Goal: Task Accomplishment & Management: Manage account settings

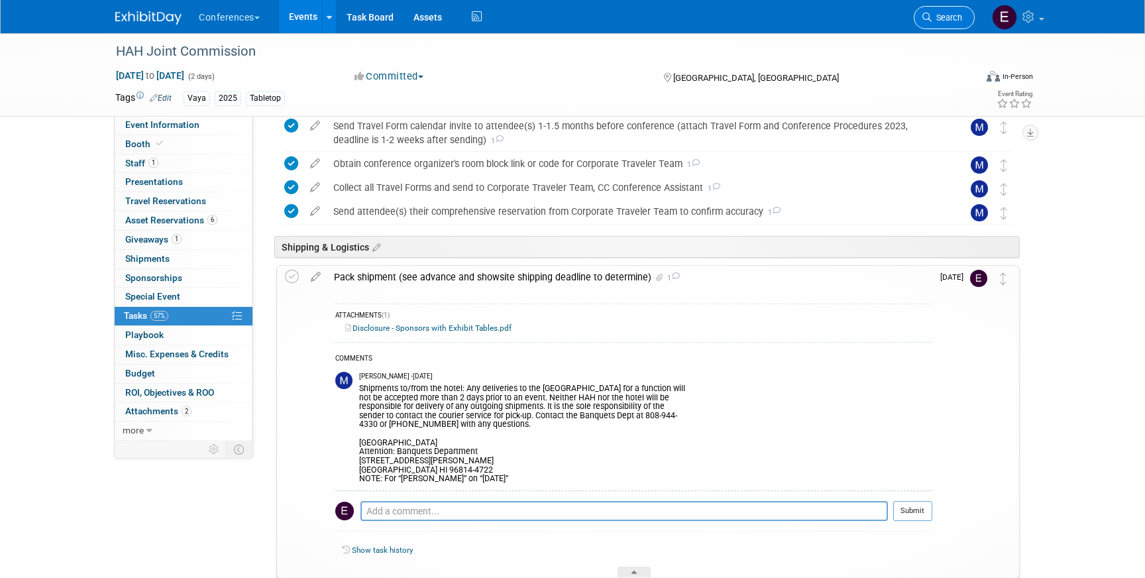
click at [949, 16] on span "Search" at bounding box center [947, 18] width 30 height 10
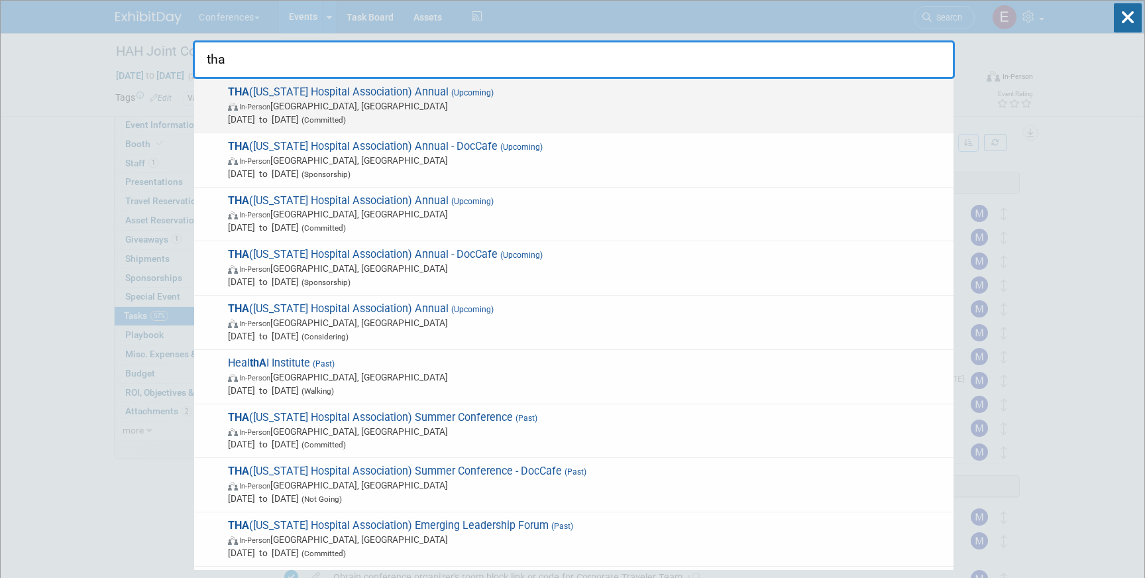
type input "tha"
click at [590, 110] on span "In-Person [GEOGRAPHIC_DATA], [GEOGRAPHIC_DATA]" at bounding box center [587, 105] width 719 height 13
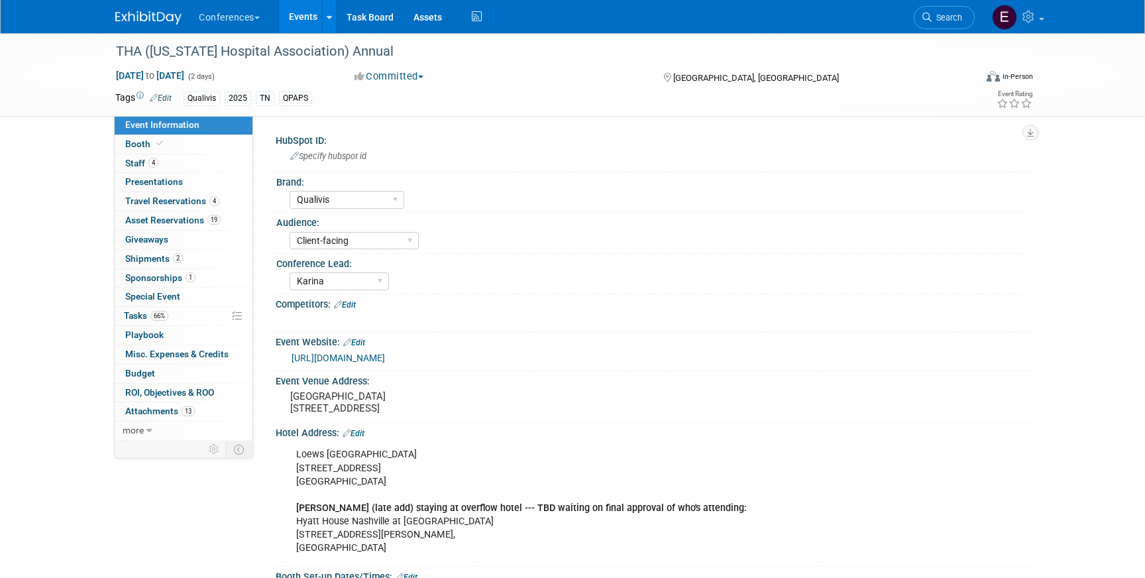
select select "Qualivis"
select select "Client-facing"
select select "Karina"
click at [156, 315] on span "66%" at bounding box center [159, 316] width 18 height 10
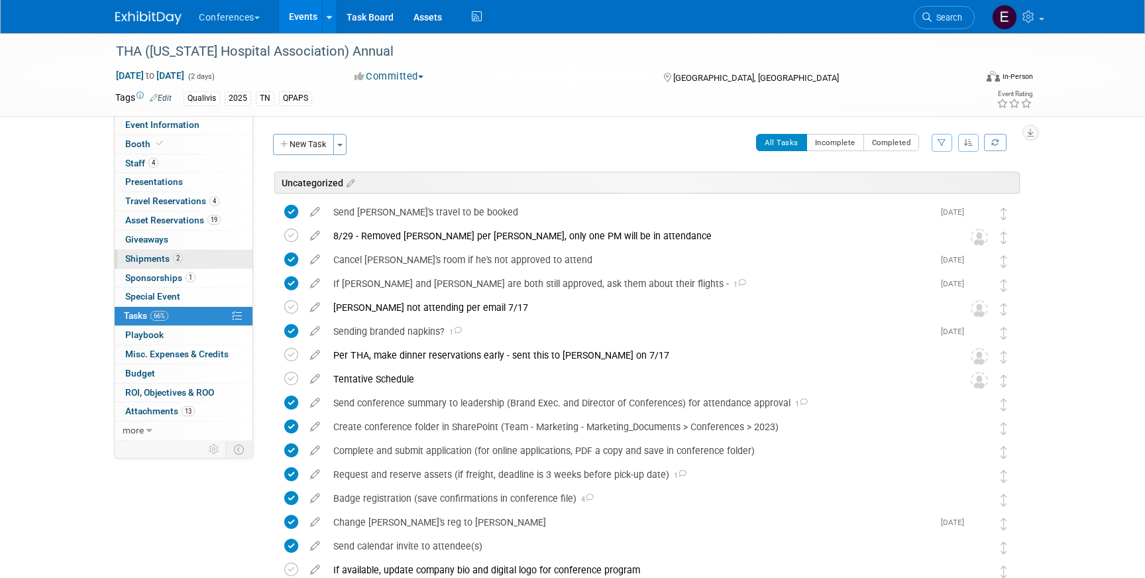
click at [145, 256] on span "Shipments 2" at bounding box center [154, 258] width 58 height 11
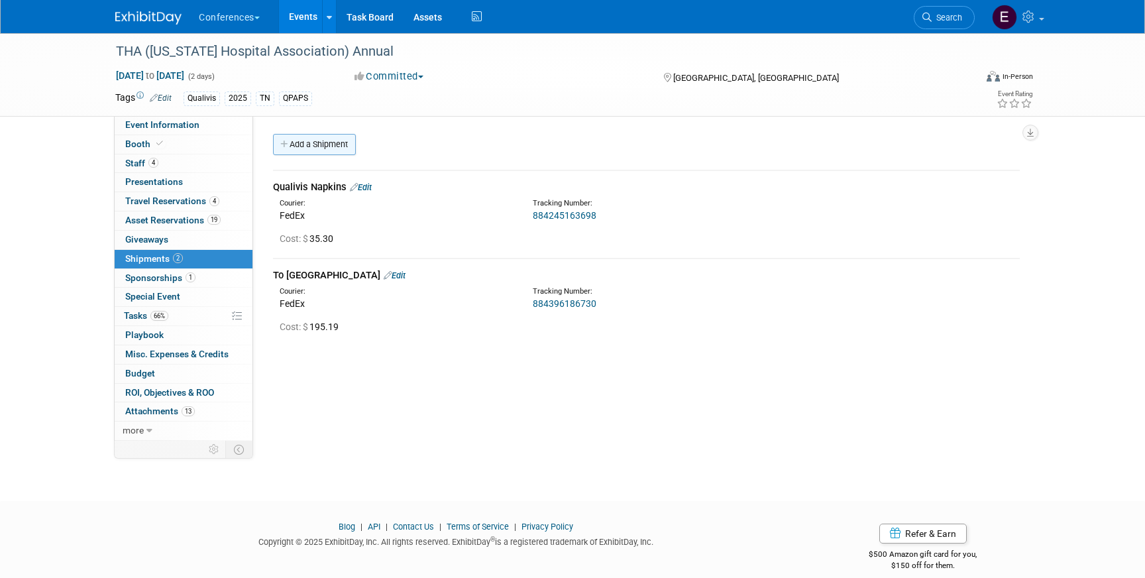
click at [312, 150] on link "Add a Shipment" at bounding box center [314, 144] width 83 height 21
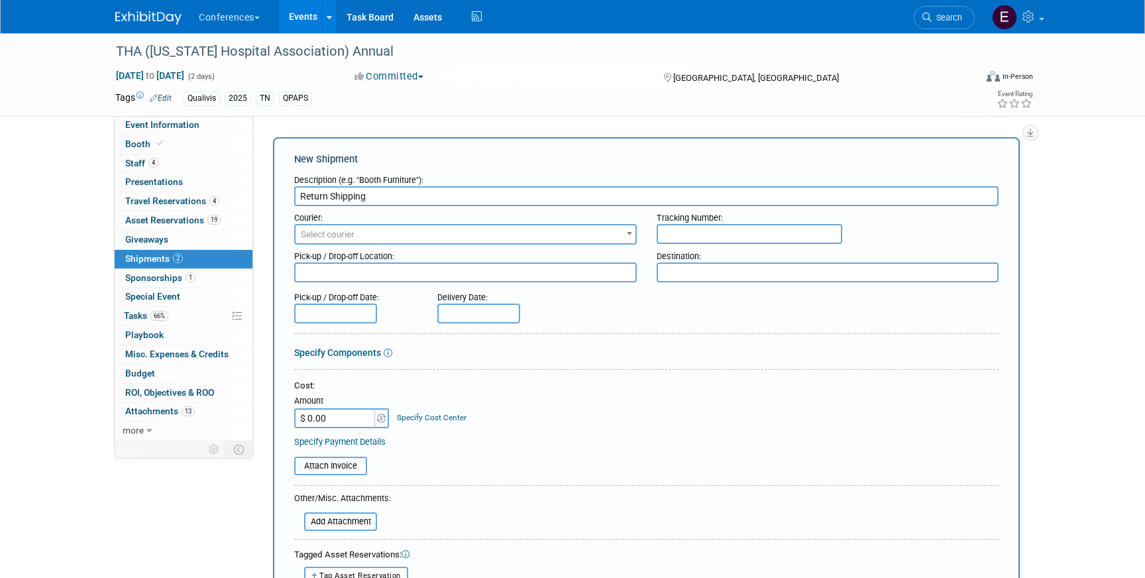
type input "Return Shipping"
click at [323, 239] on span "Select courier" at bounding box center [328, 234] width 54 height 10
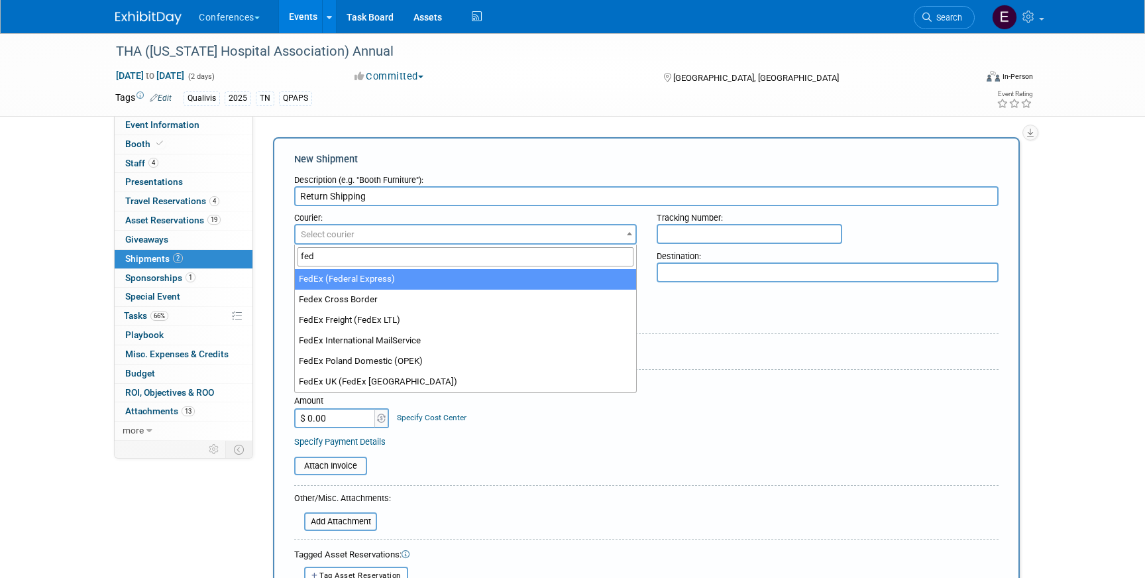
type input "fed"
select select "206"
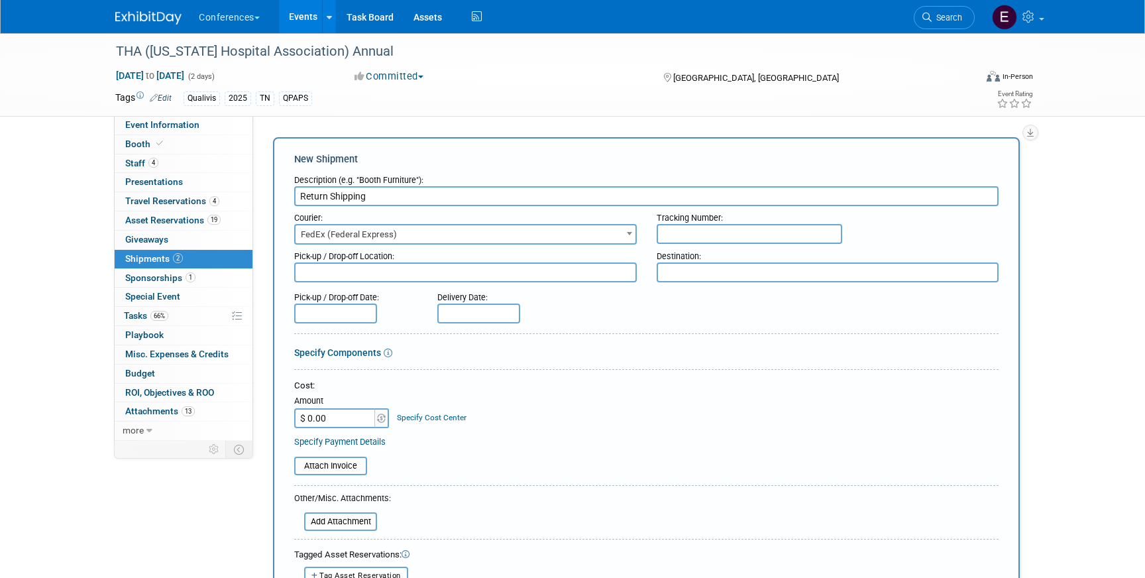
click at [727, 217] on div "Tracking Number:" at bounding box center [828, 215] width 343 height 18
click at [713, 231] on input "text" at bounding box center [750, 234] width 186 height 20
click at [722, 235] on input "814881918246" at bounding box center [750, 234] width 186 height 20
drag, startPoint x: 711, startPoint y: 235, endPoint x: 593, endPoint y: 231, distance: 118.0
click at [592, 231] on div "Courier: 007EX 17 Post Service (17PostService) 2GO (Negros Navigation) 360 Lion…" at bounding box center [646, 225] width 725 height 38
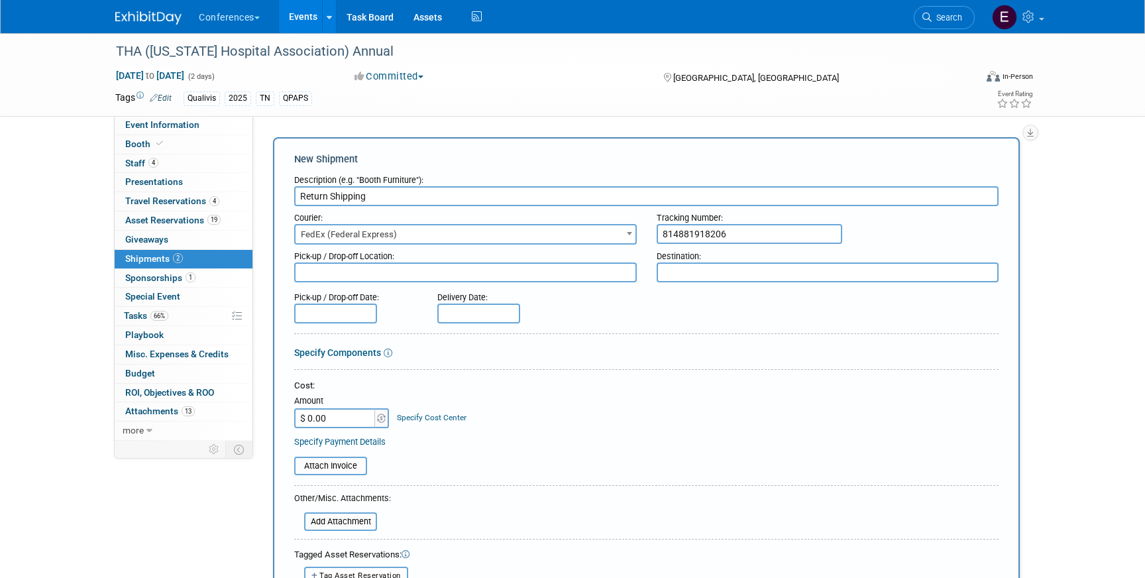
click at [734, 232] on input "814881918206" at bounding box center [750, 234] width 186 height 20
paste input "814881918206"
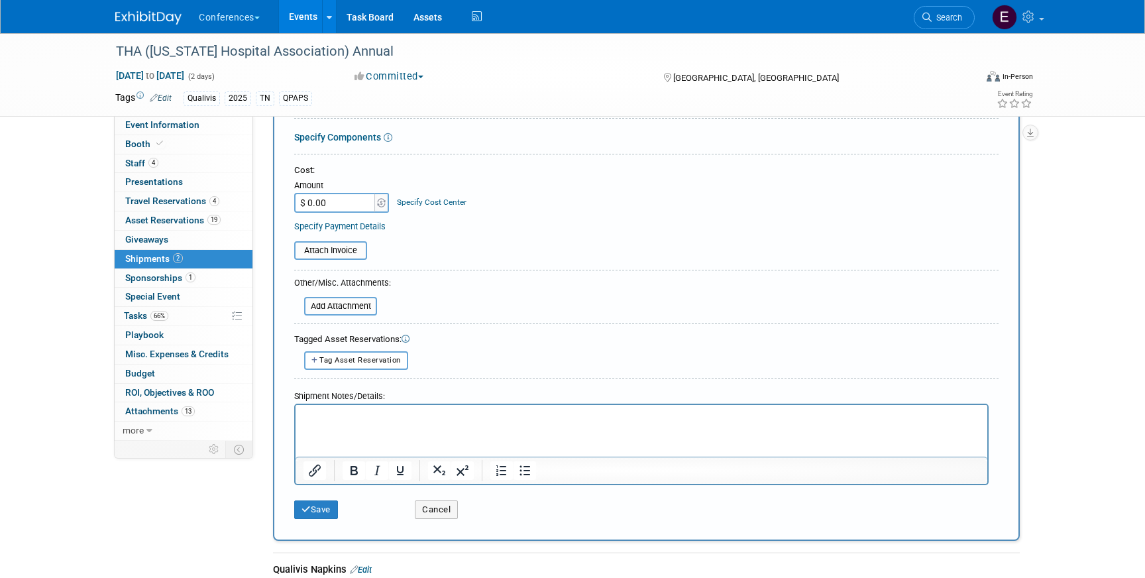
scroll to position [235, 0]
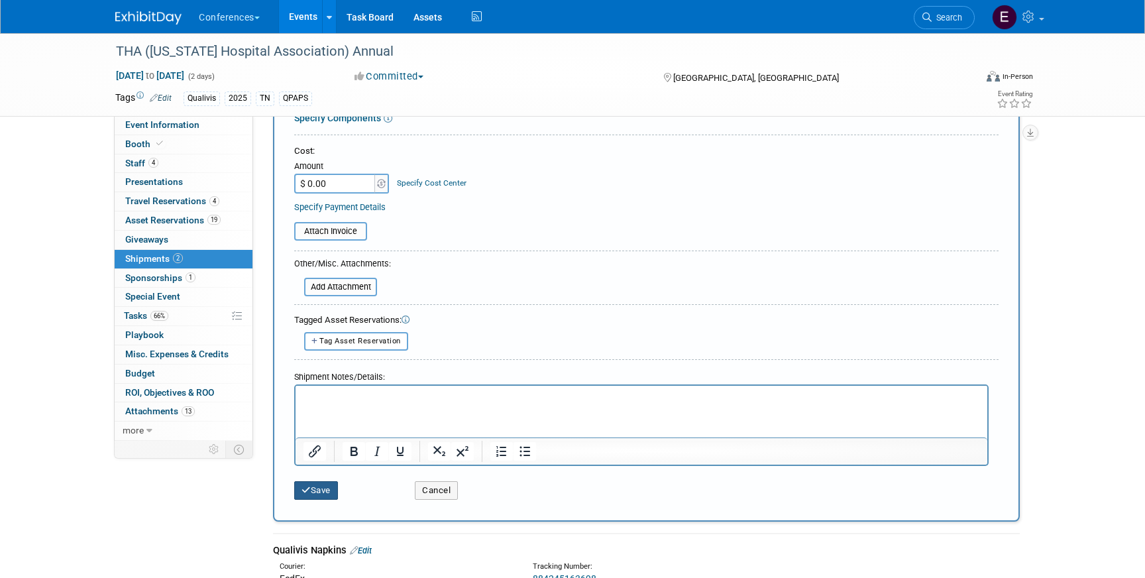
type input "814881918206, 814881918217"
click at [317, 498] on button "Save" at bounding box center [316, 490] width 44 height 19
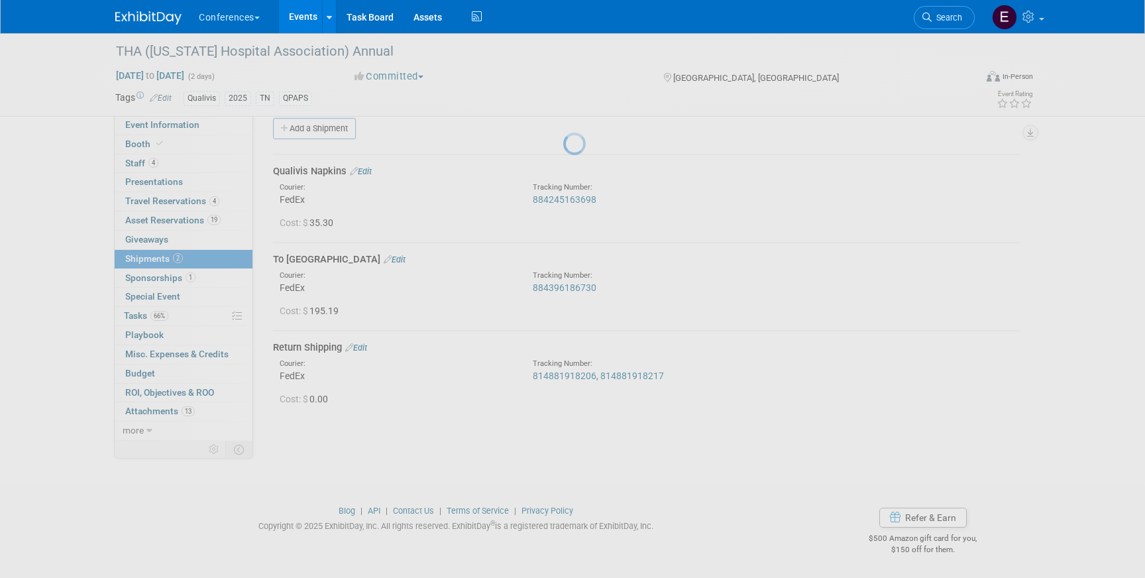
scroll to position [15, 0]
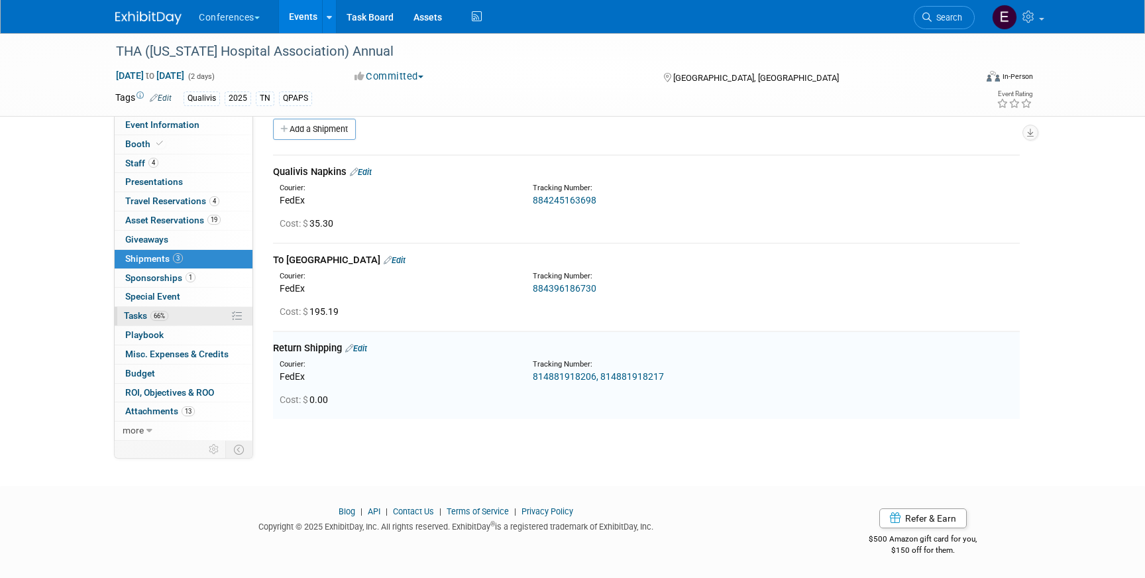
click at [198, 317] on link "66% Tasks 66%" at bounding box center [184, 316] width 138 height 19
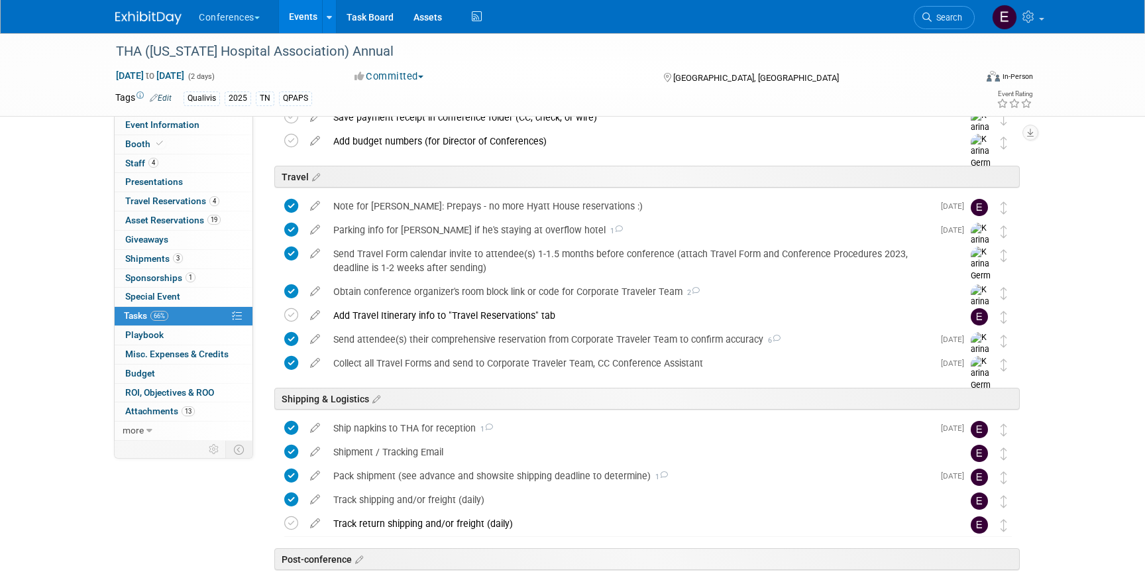
scroll to position [616, 0]
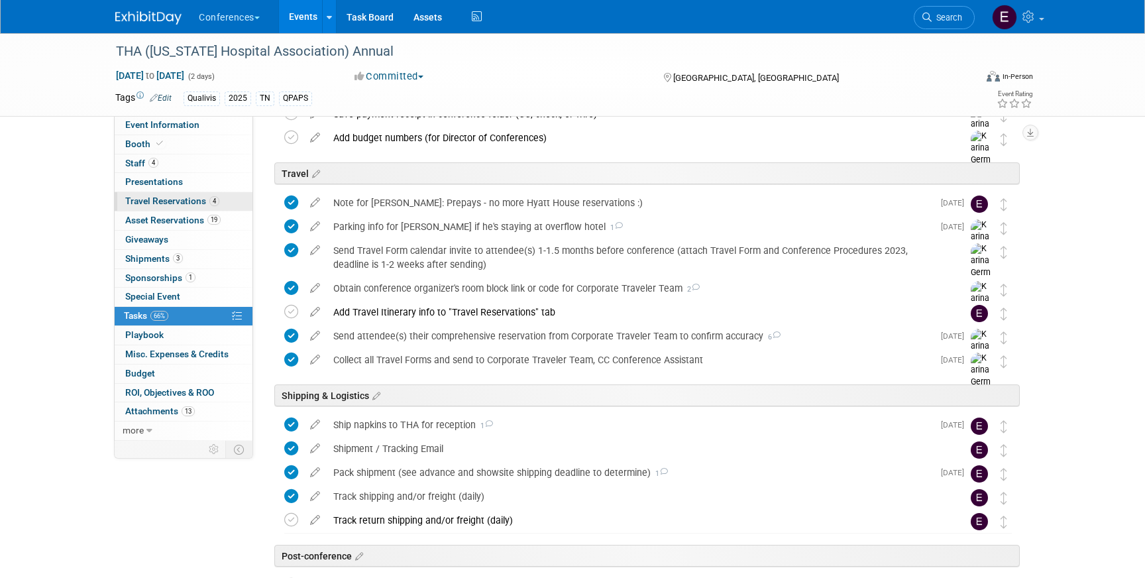
click at [227, 200] on link "4 Travel Reservations 4" at bounding box center [184, 201] width 138 height 19
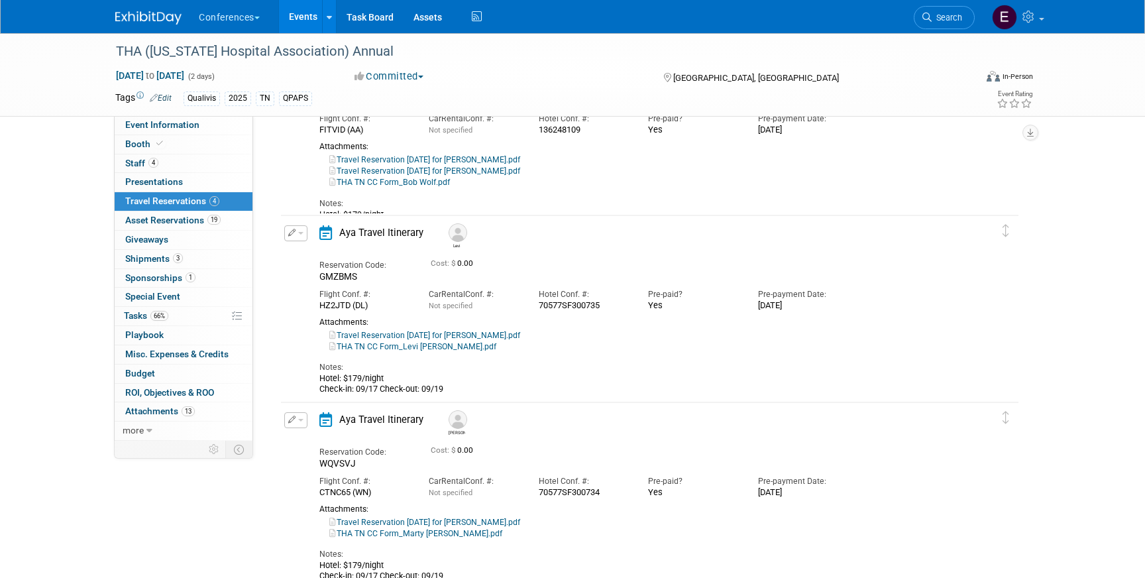
scroll to position [160, 0]
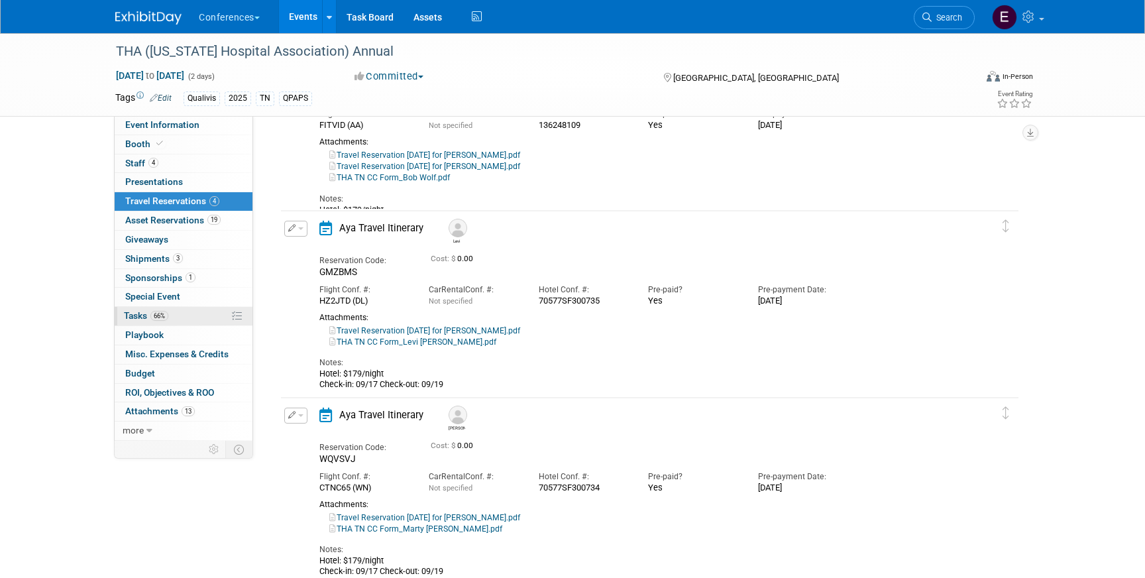
click at [166, 309] on link "66% Tasks 66%" at bounding box center [184, 316] width 138 height 19
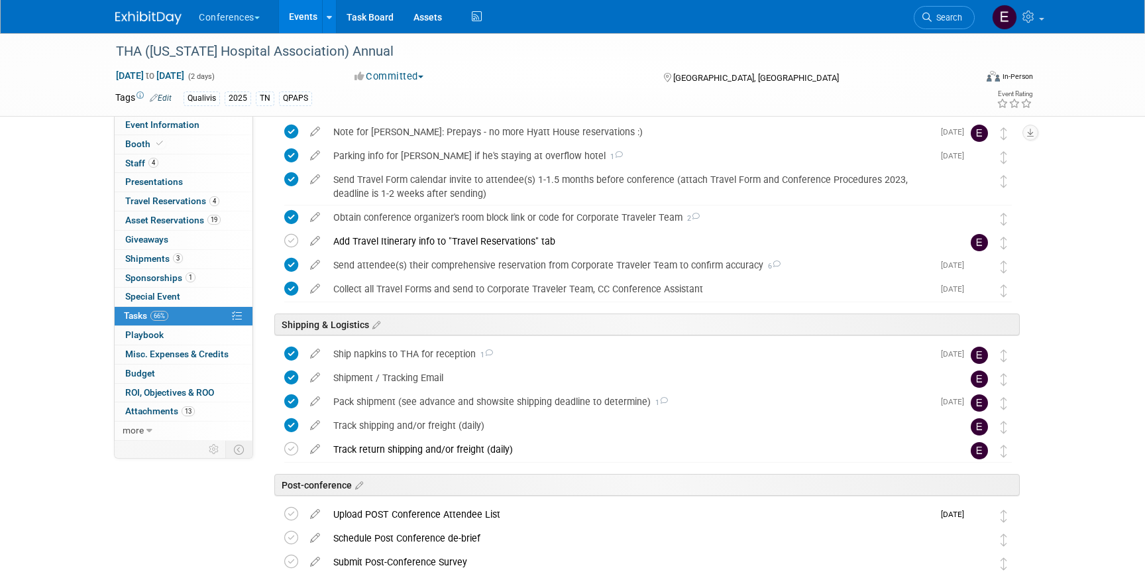
scroll to position [789, 0]
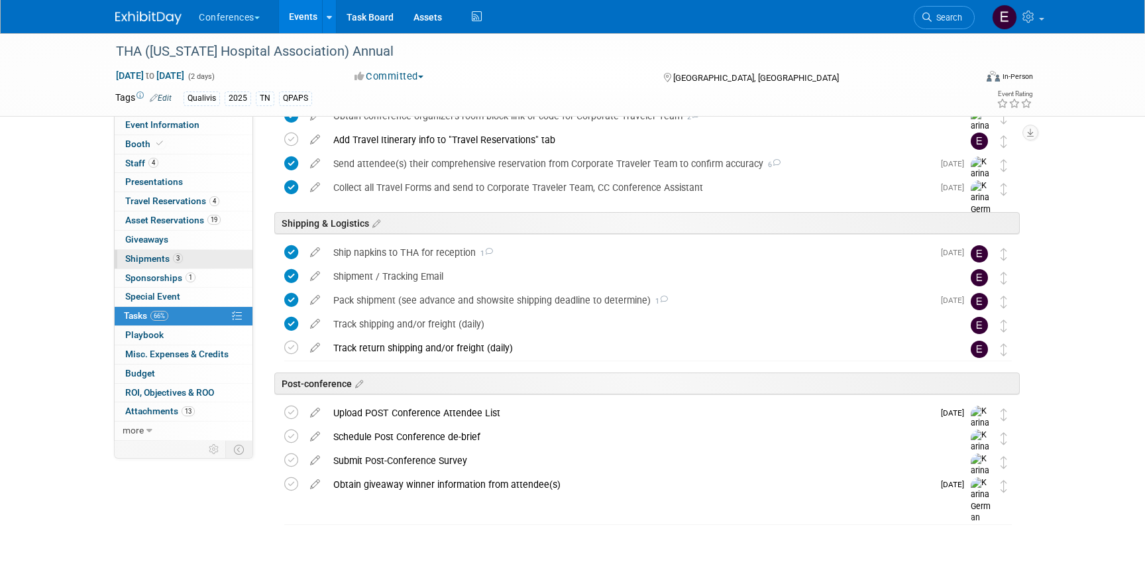
click at [209, 257] on link "3 Shipments 3" at bounding box center [184, 259] width 138 height 19
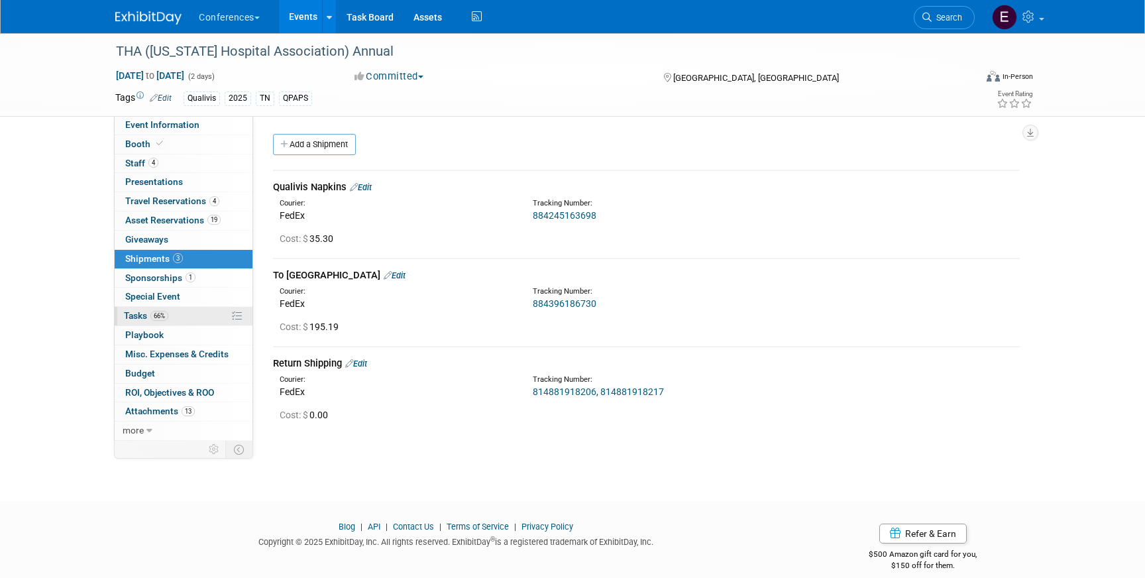
click at [164, 309] on link "66% Tasks 66%" at bounding box center [184, 316] width 138 height 19
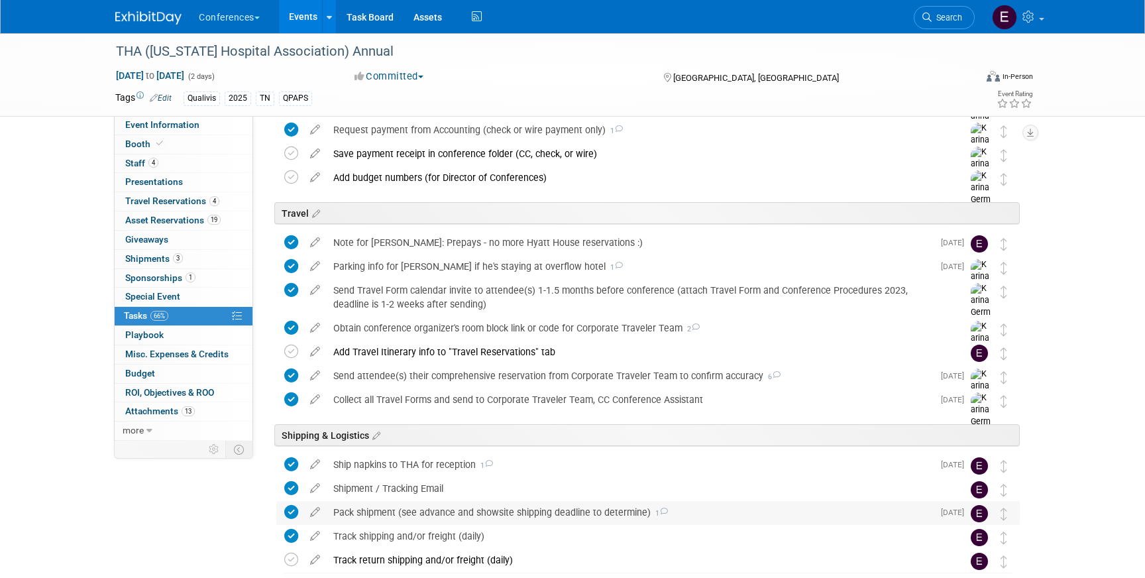
click at [369, 509] on div "Pack shipment (see advance and showsite shipping deadline to determine) 1" at bounding box center [630, 512] width 607 height 23
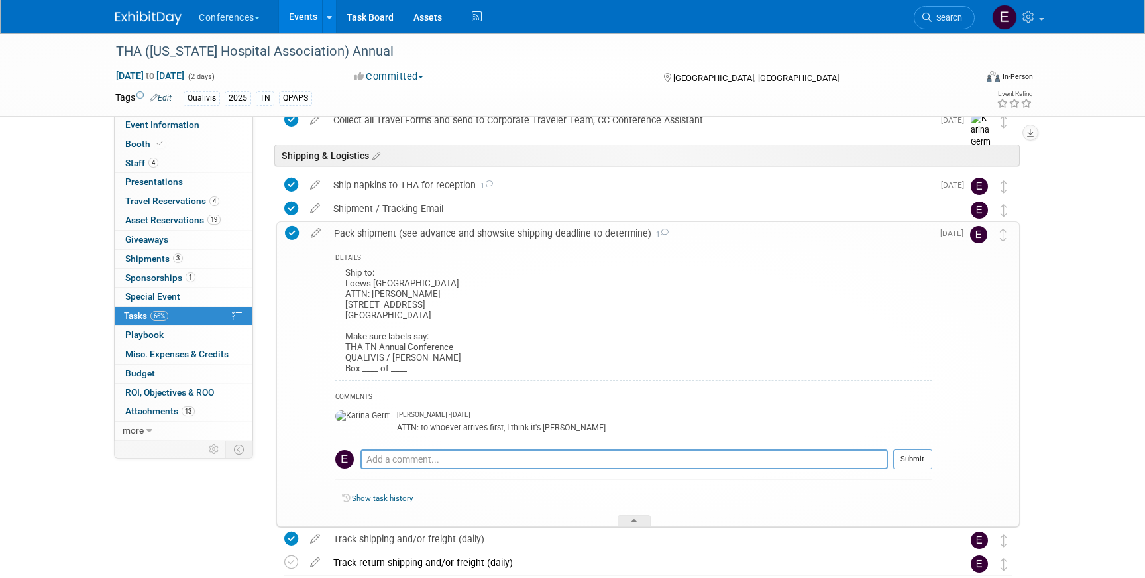
scroll to position [852, 0]
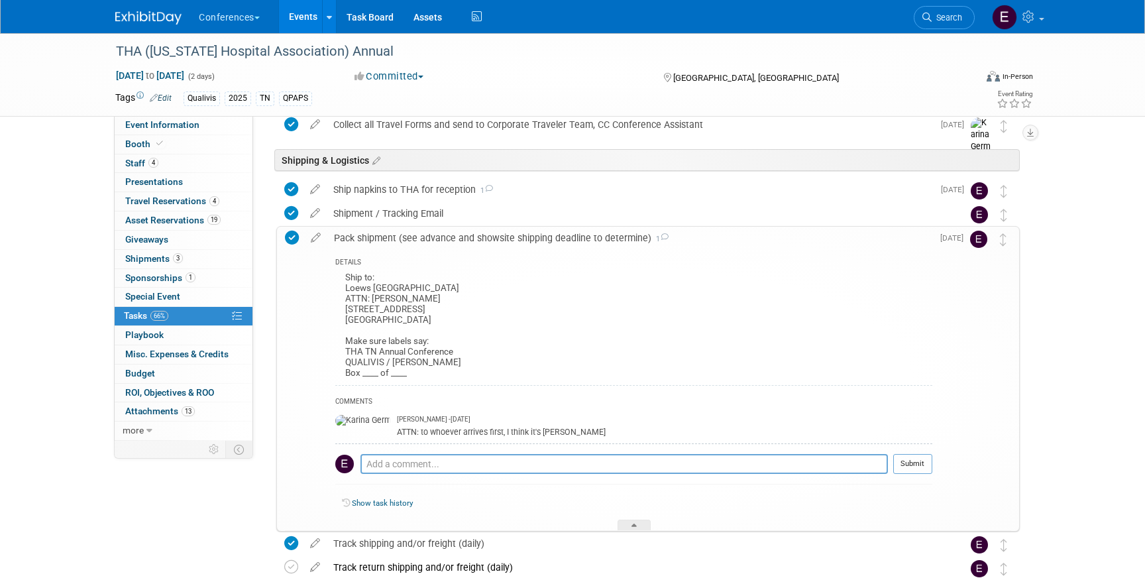
click at [139, 27] on div "Conferences Explore: My Workspaces 2 Go to Workspace: Conferences Marketing Req…" at bounding box center [572, 16] width 915 height 33
